Goal: Check status: Check status

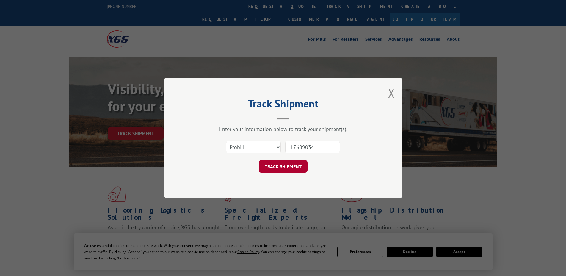
type input "17689034"
click at [286, 166] on button "TRACK SHIPMENT" at bounding box center [283, 166] width 49 height 12
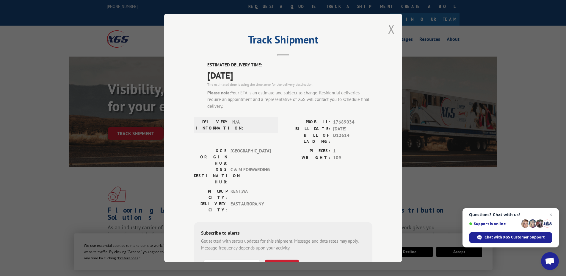
click at [388, 27] on button "Close modal" at bounding box center [391, 29] width 7 height 16
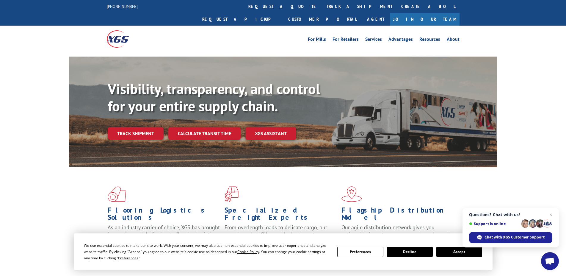
click at [465, 249] on button "Accept" at bounding box center [459, 251] width 46 height 10
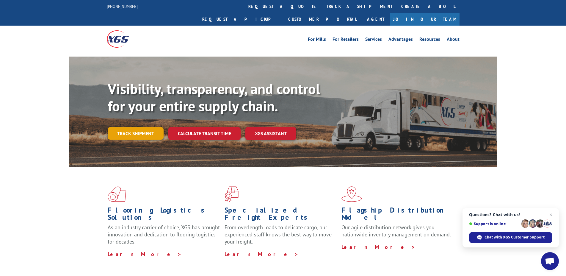
click at [135, 127] on link "Track shipment" at bounding box center [136, 133] width 56 height 12
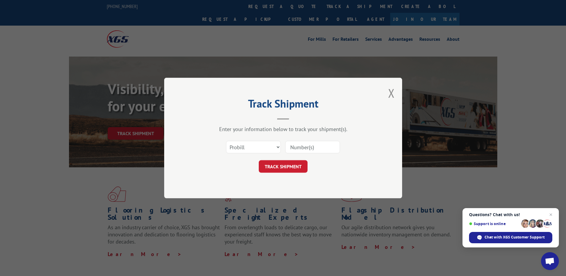
click at [333, 150] on input at bounding box center [312, 147] width 55 height 12
paste input "17689034"
type input "17689034"
click at [288, 162] on button "TRACK SHIPMENT" at bounding box center [283, 166] width 49 height 12
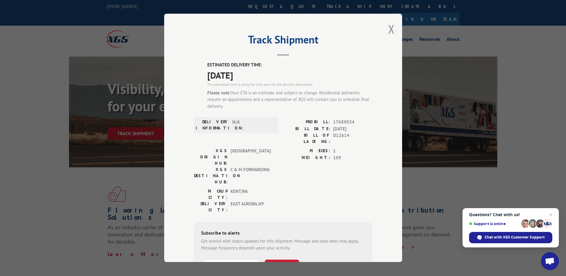
click at [339, 120] on span "17689034" at bounding box center [352, 122] width 39 height 7
copy span "17689034"
click at [335, 156] on div "PIECES: 1 WEIGHT: 109" at bounding box center [327, 167] width 89 height 40
click at [388, 28] on button "Close modal" at bounding box center [391, 29] width 7 height 16
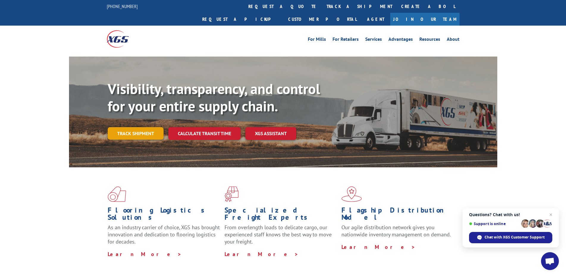
click at [130, 127] on link "Track shipment" at bounding box center [136, 133] width 56 height 12
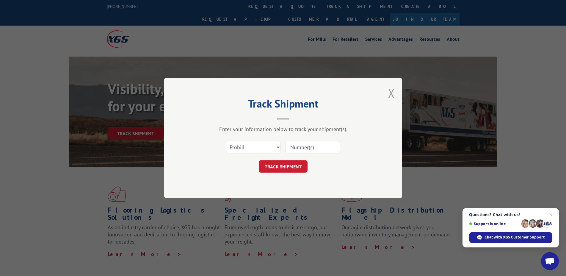
click at [391, 94] on button "Close modal" at bounding box center [391, 93] width 7 height 16
